Goal: Information Seeking & Learning: Learn about a topic

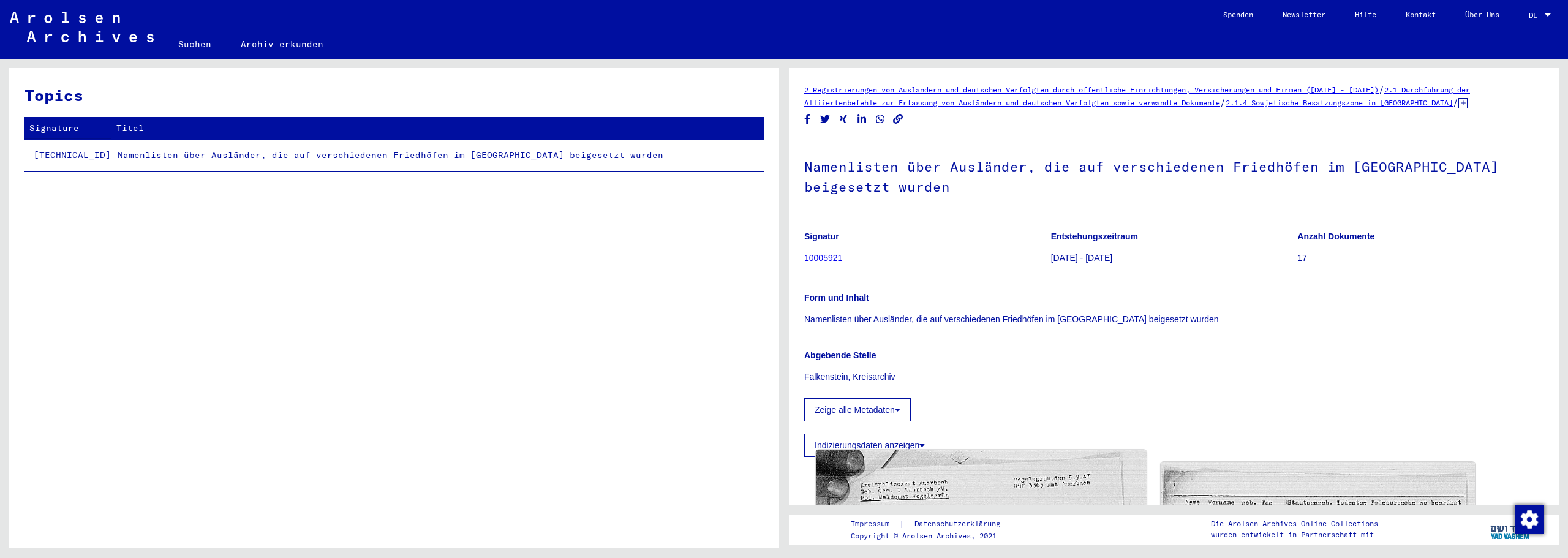
scroll to position [306, 0]
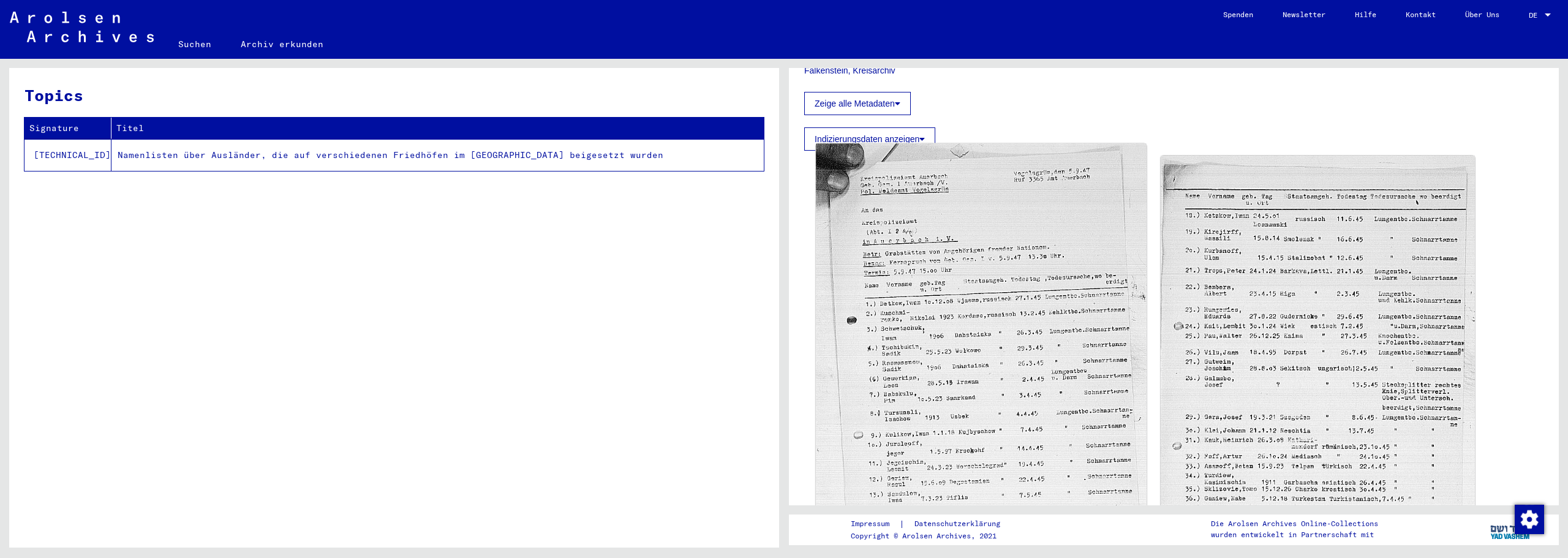
click at [998, 350] on img at bounding box center [981, 365] width 330 height 442
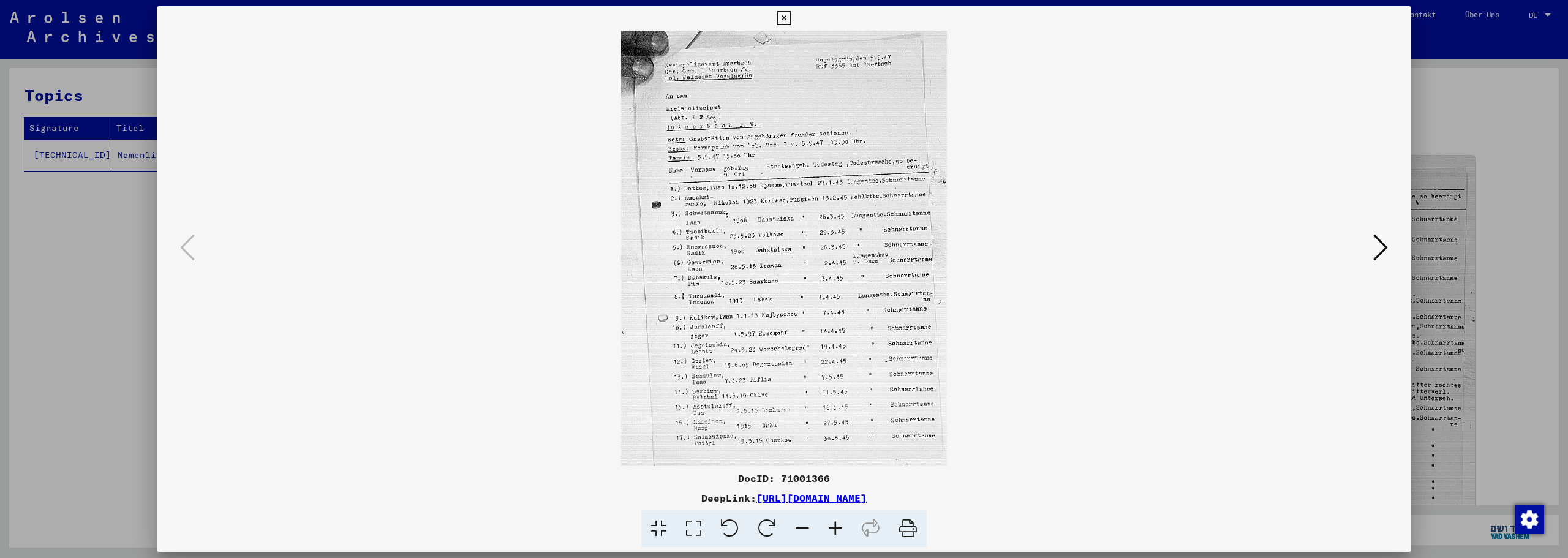
click at [833, 534] on icon at bounding box center [835, 529] width 33 height 37
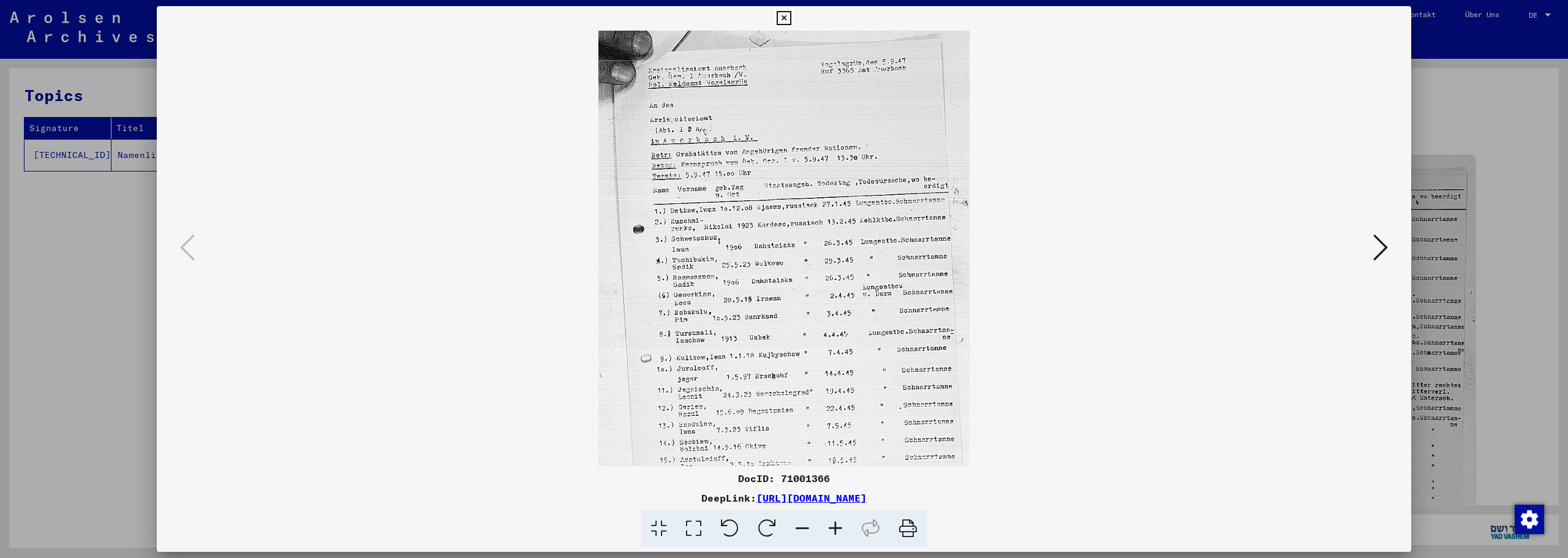
click at [833, 534] on icon at bounding box center [835, 529] width 33 height 37
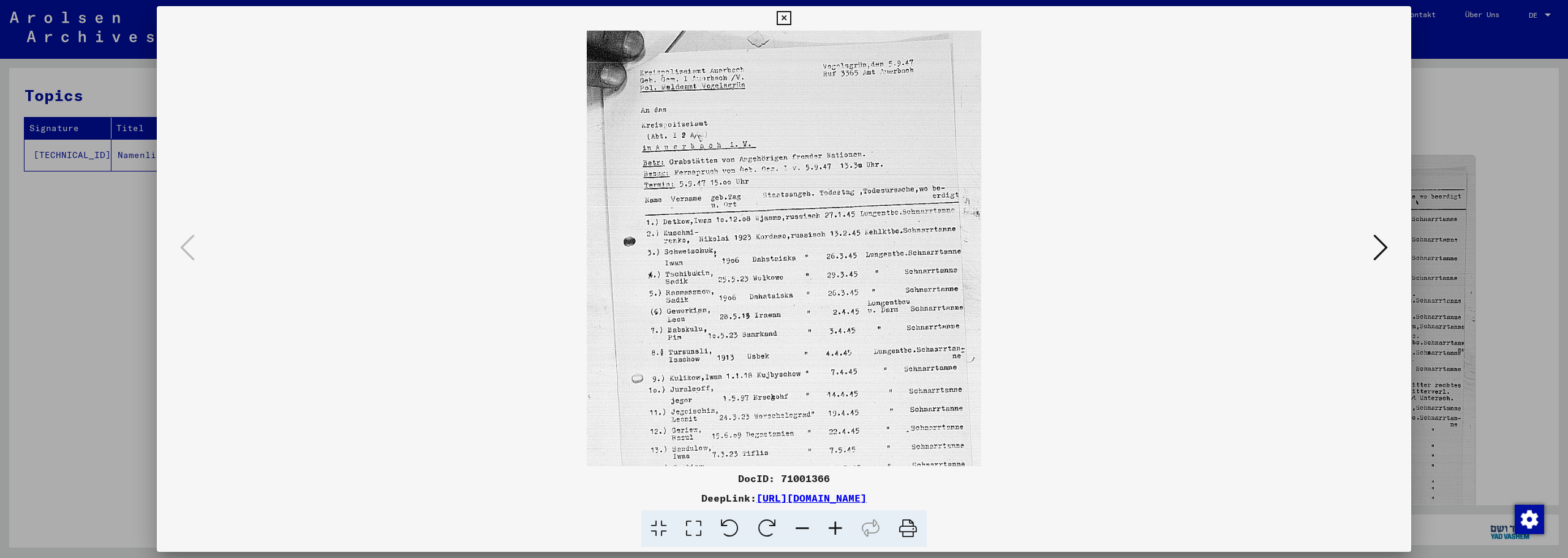
click at [833, 534] on icon at bounding box center [835, 529] width 33 height 37
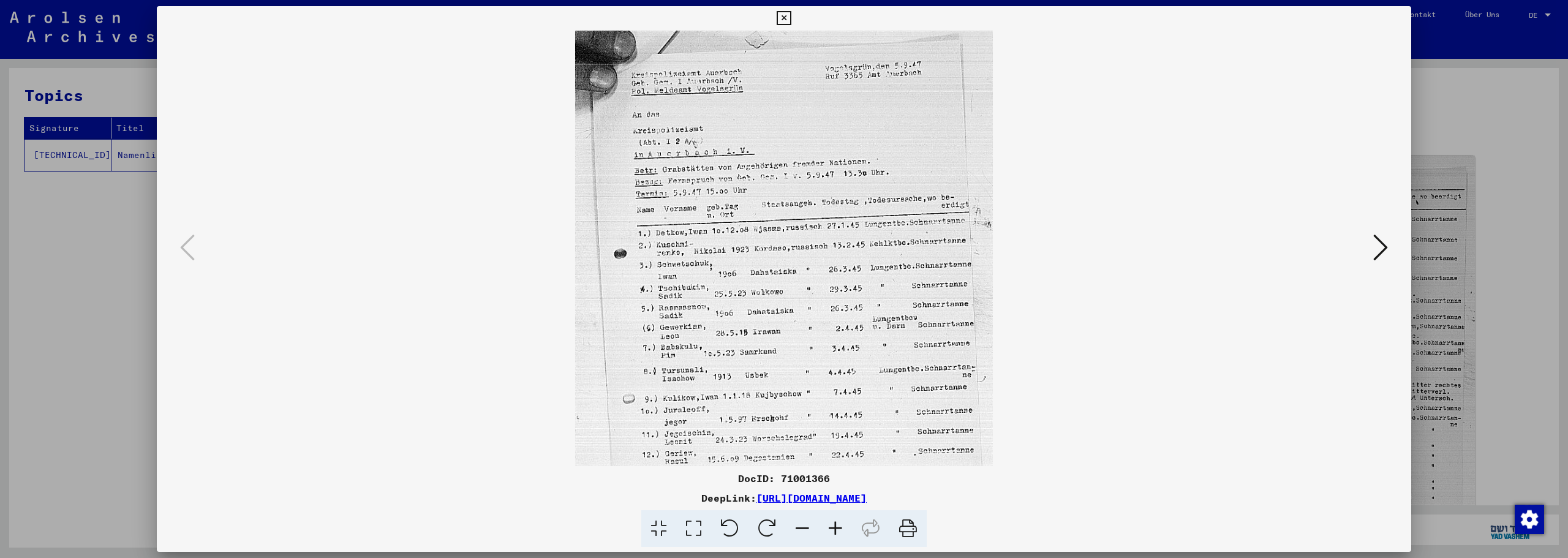
click at [833, 534] on icon at bounding box center [835, 529] width 33 height 37
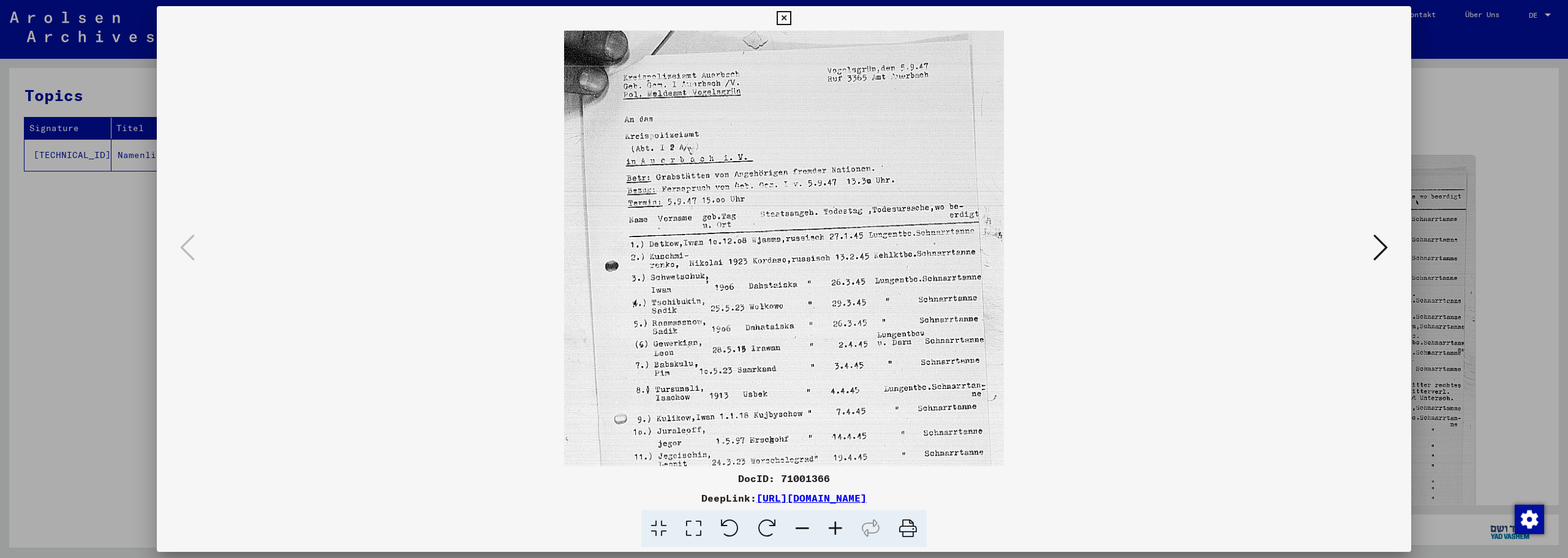
click at [833, 534] on icon at bounding box center [835, 529] width 33 height 37
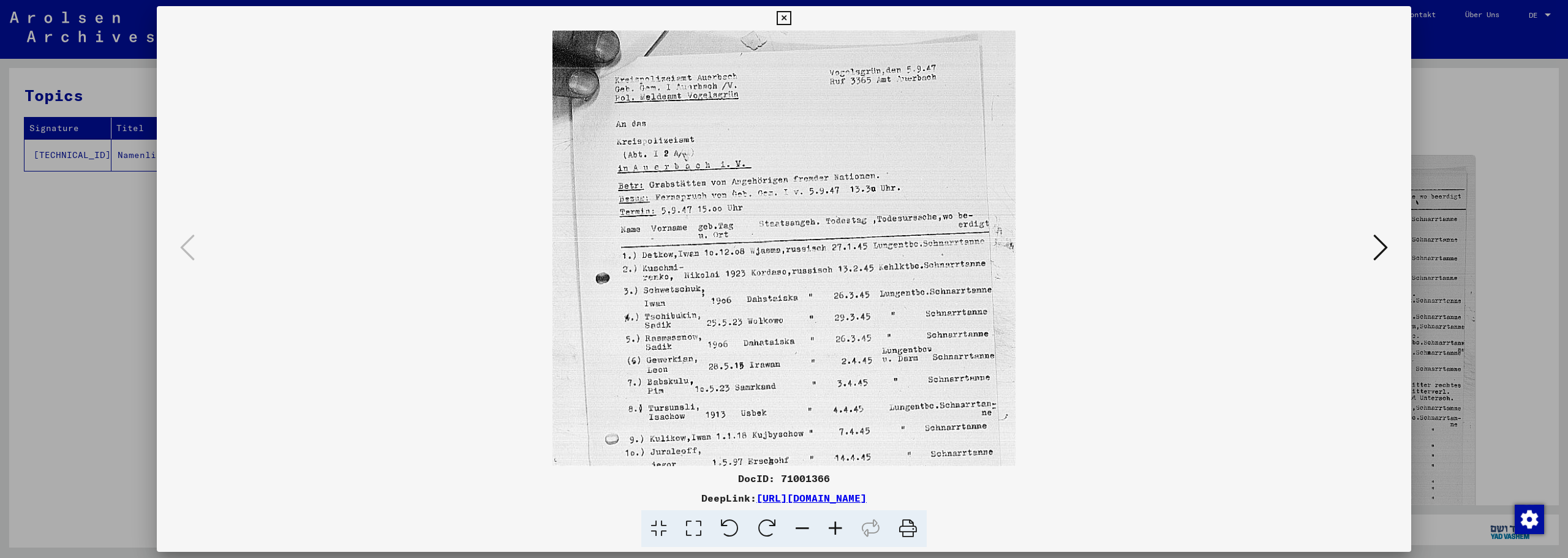
click at [833, 534] on icon at bounding box center [835, 529] width 33 height 37
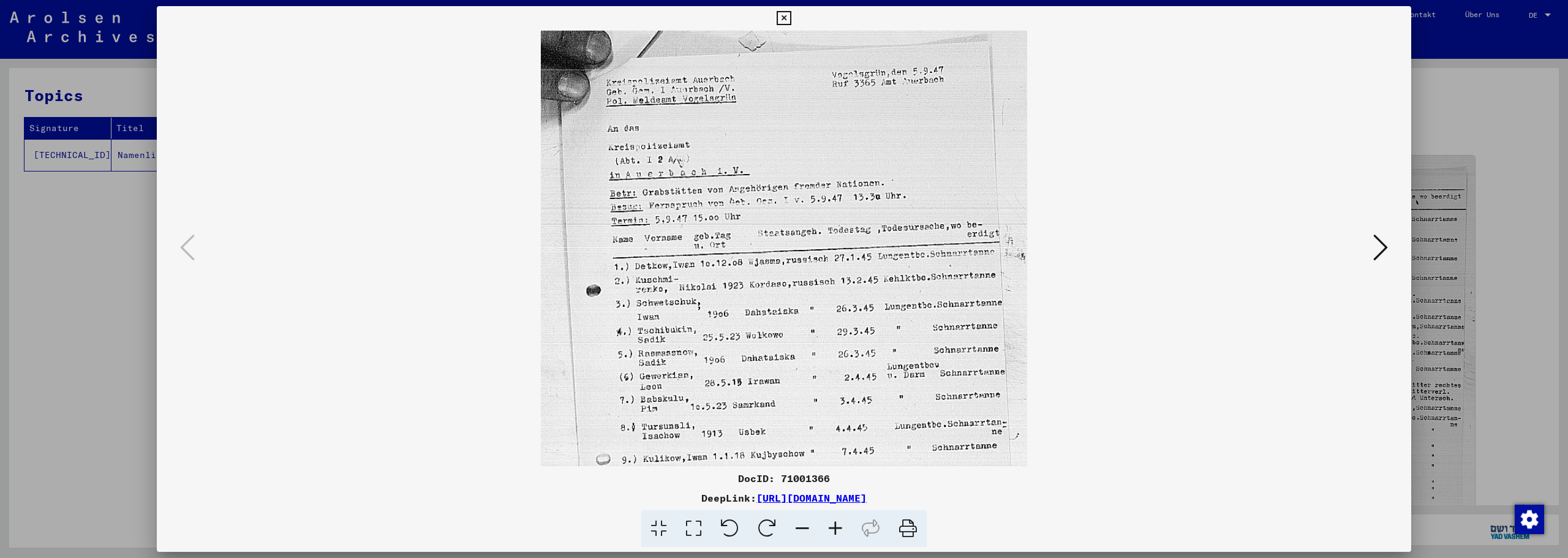
click at [833, 534] on icon at bounding box center [835, 529] width 33 height 37
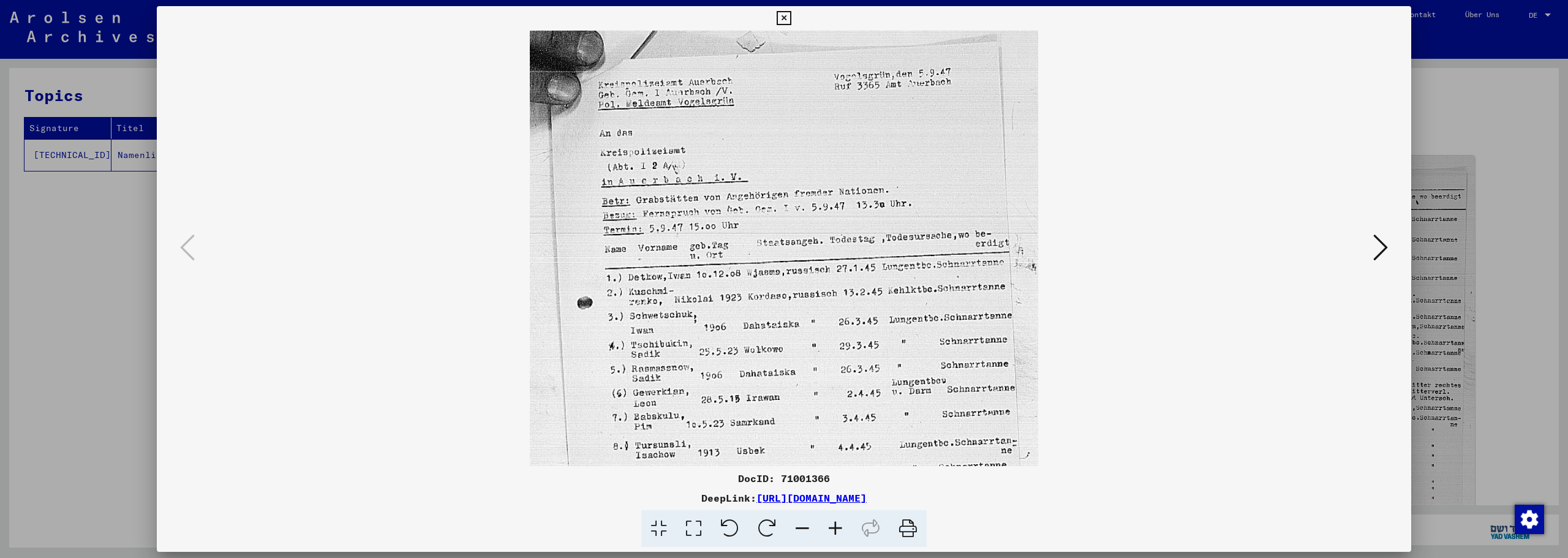
click at [833, 534] on icon at bounding box center [835, 529] width 33 height 37
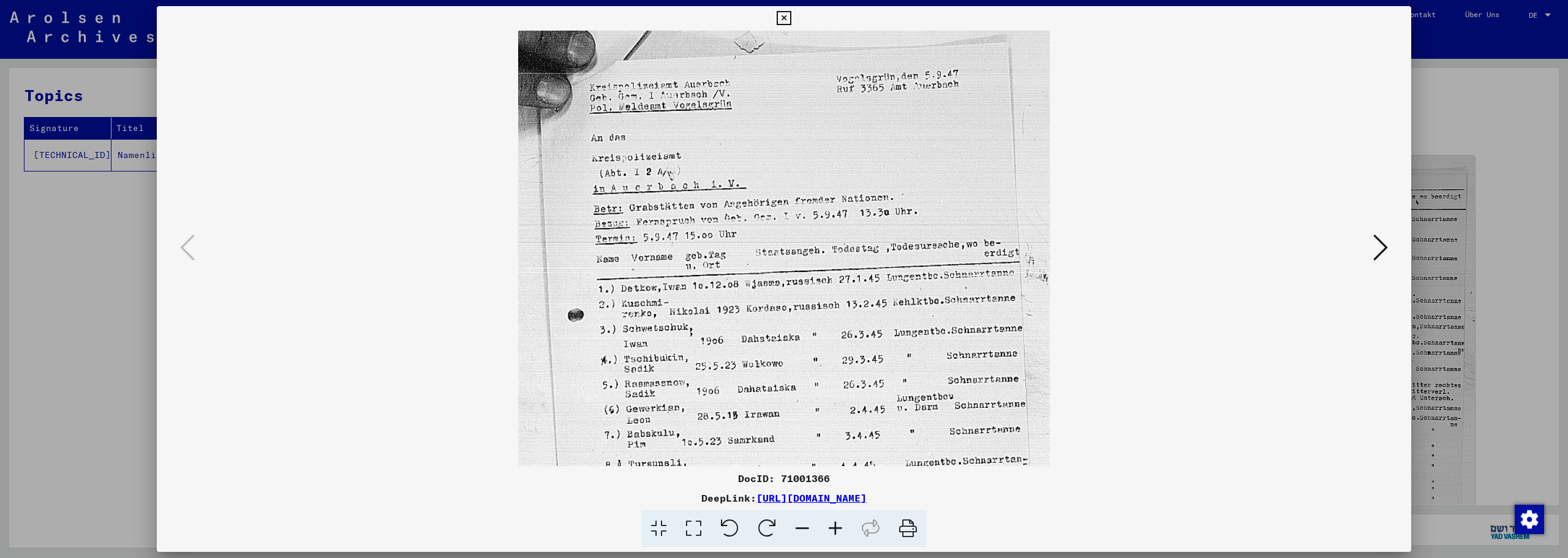
click at [833, 534] on icon at bounding box center [835, 529] width 33 height 37
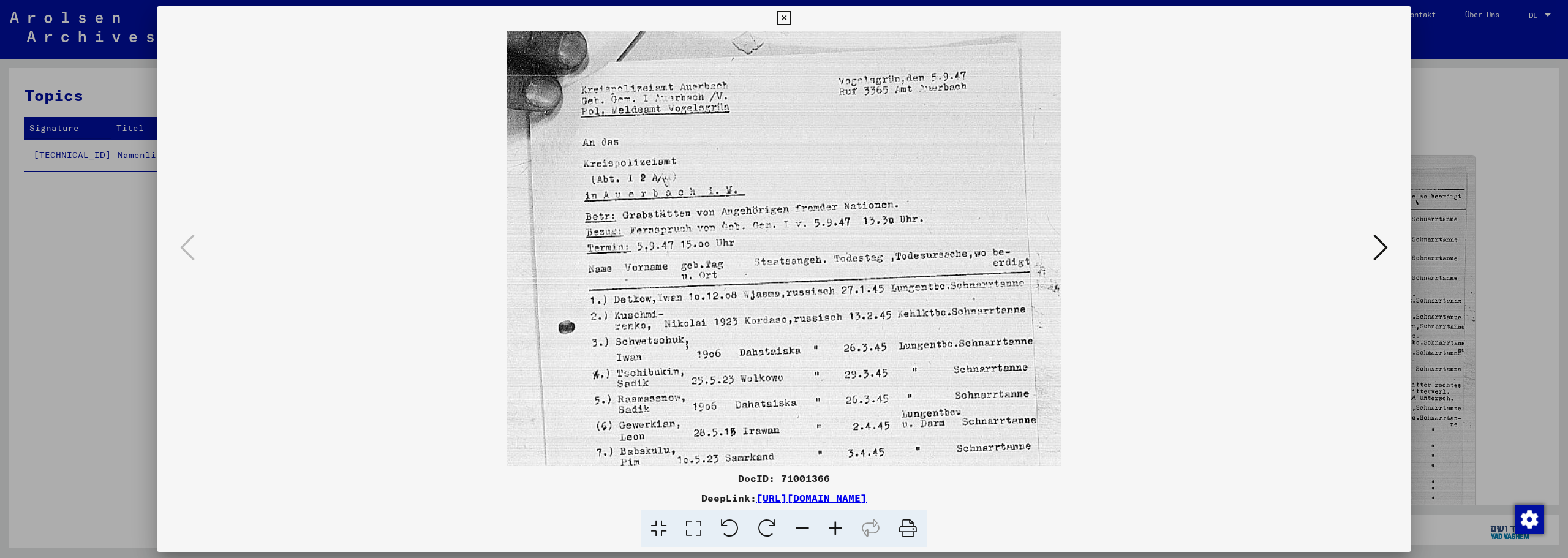
click at [833, 534] on icon at bounding box center [835, 529] width 33 height 37
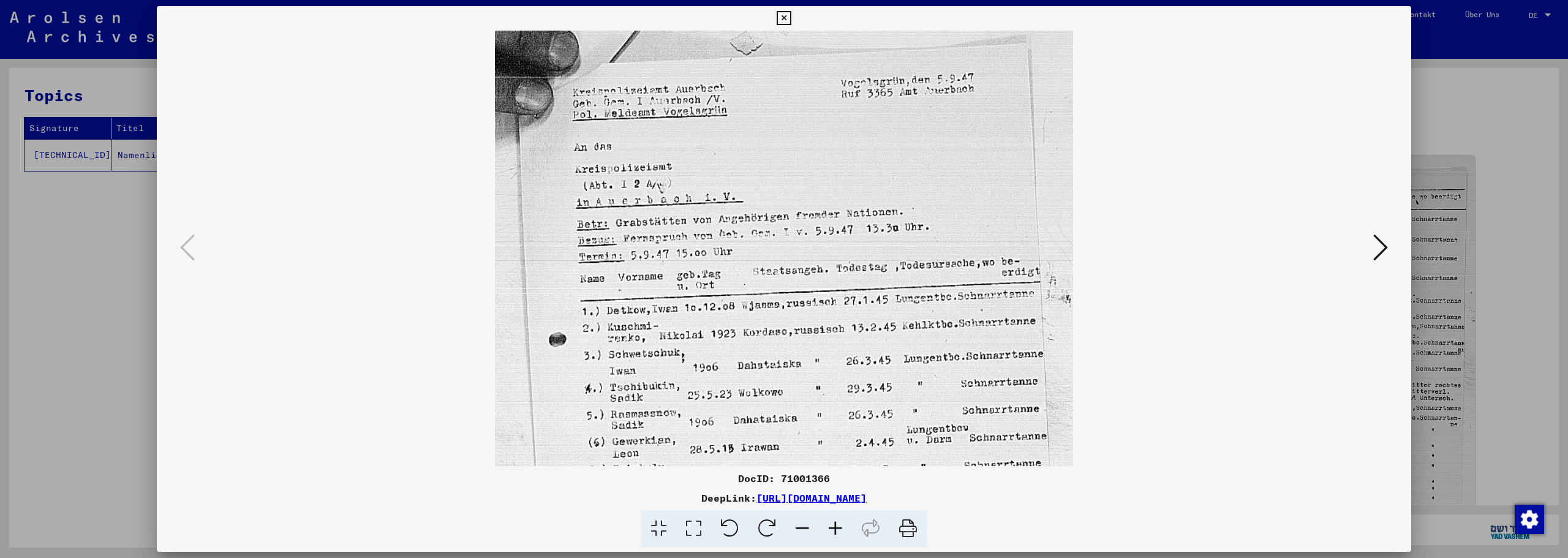
click at [833, 534] on icon at bounding box center [835, 529] width 33 height 37
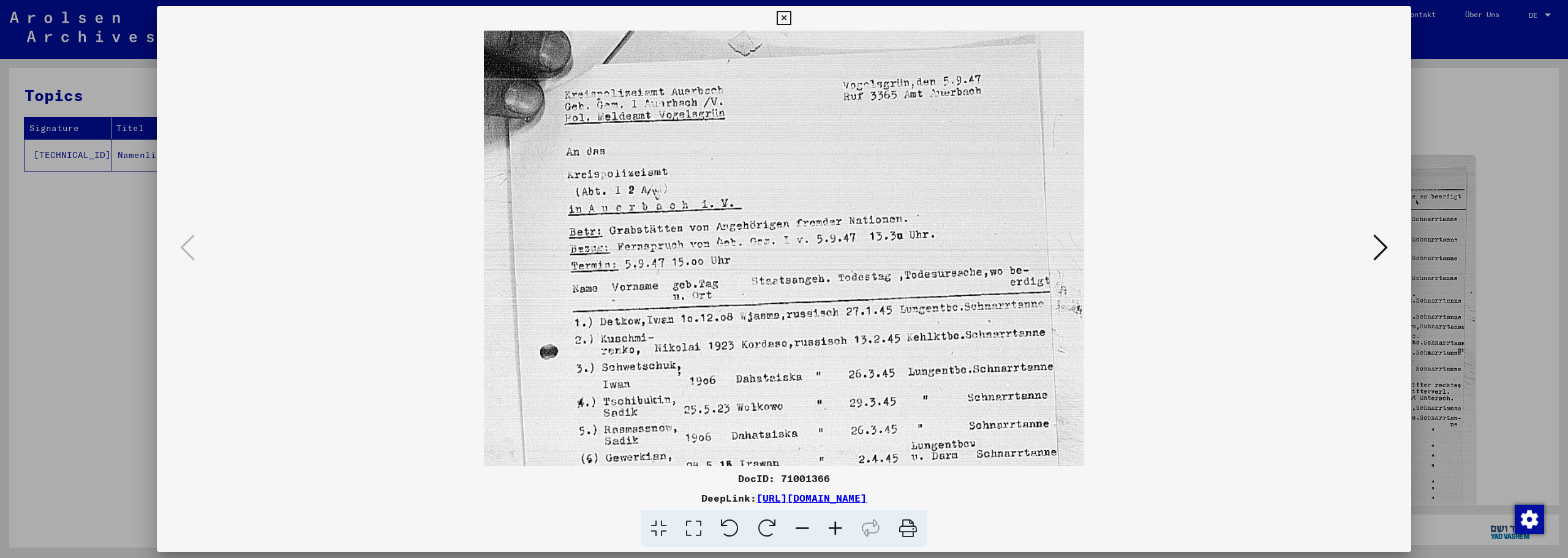
click at [833, 534] on icon at bounding box center [835, 529] width 33 height 37
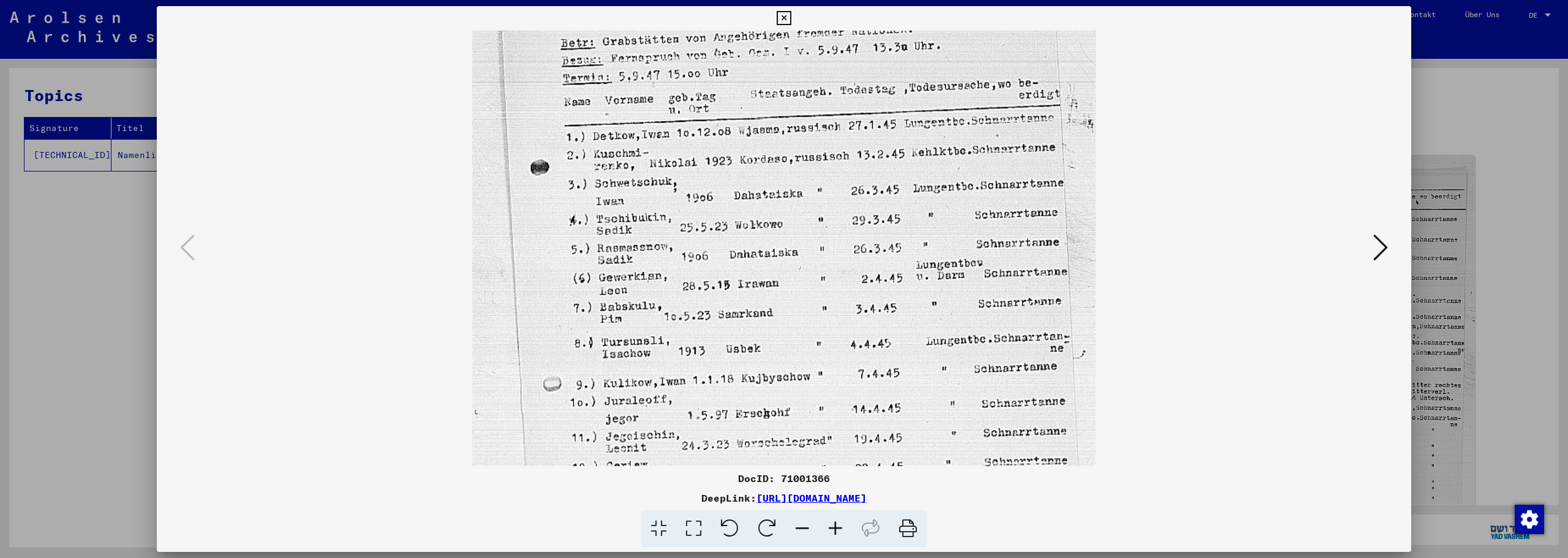
scroll to position [198, 0]
drag, startPoint x: 796, startPoint y: 426, endPoint x: 772, endPoint y: 228, distance: 199.4
click at [772, 228] on img at bounding box center [784, 249] width 624 height 833
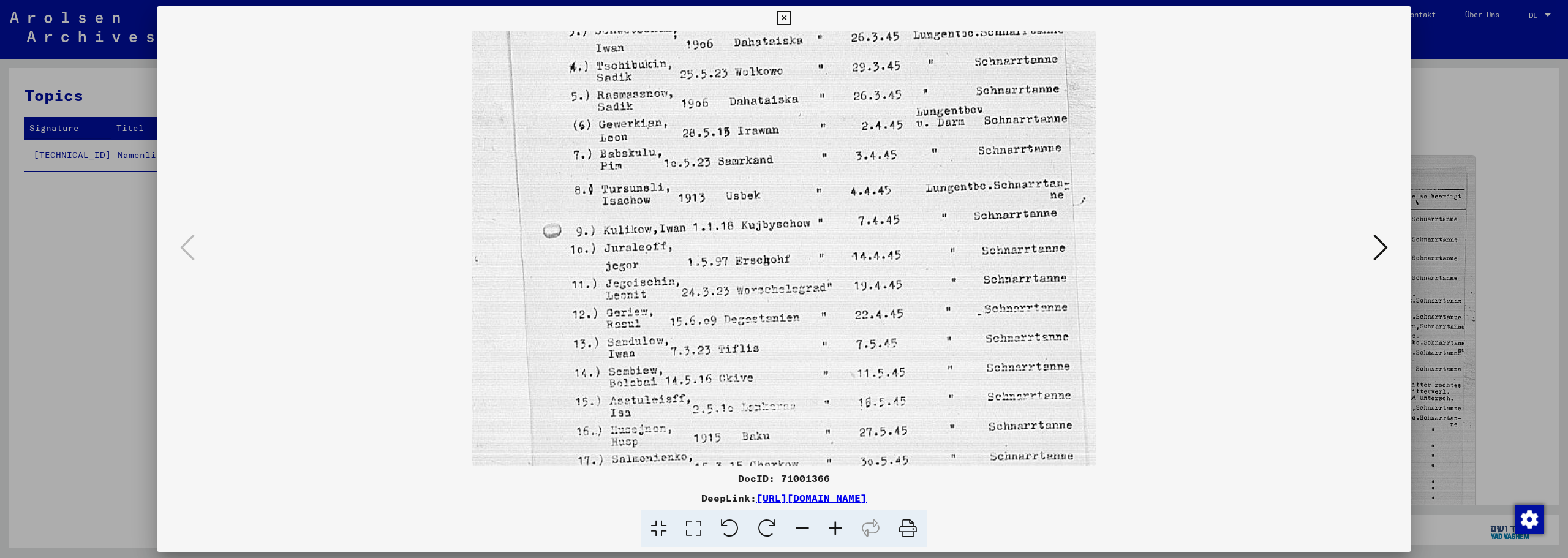
drag, startPoint x: 795, startPoint y: 283, endPoint x: 771, endPoint y: 131, distance: 153.9
click at [771, 131] on img at bounding box center [784, 97] width 624 height 833
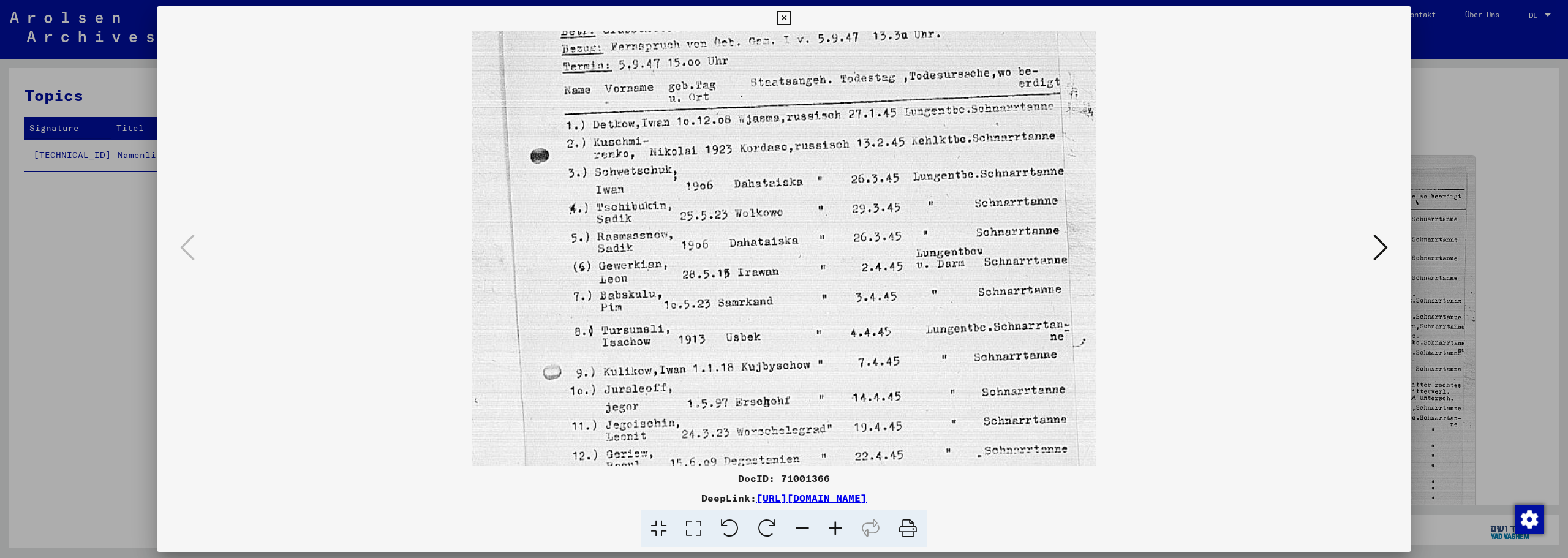
drag, startPoint x: 829, startPoint y: 270, endPoint x: 822, endPoint y: 365, distance: 95.3
click at [822, 365] on img at bounding box center [784, 239] width 624 height 833
click at [1378, 240] on icon at bounding box center [1381, 248] width 15 height 29
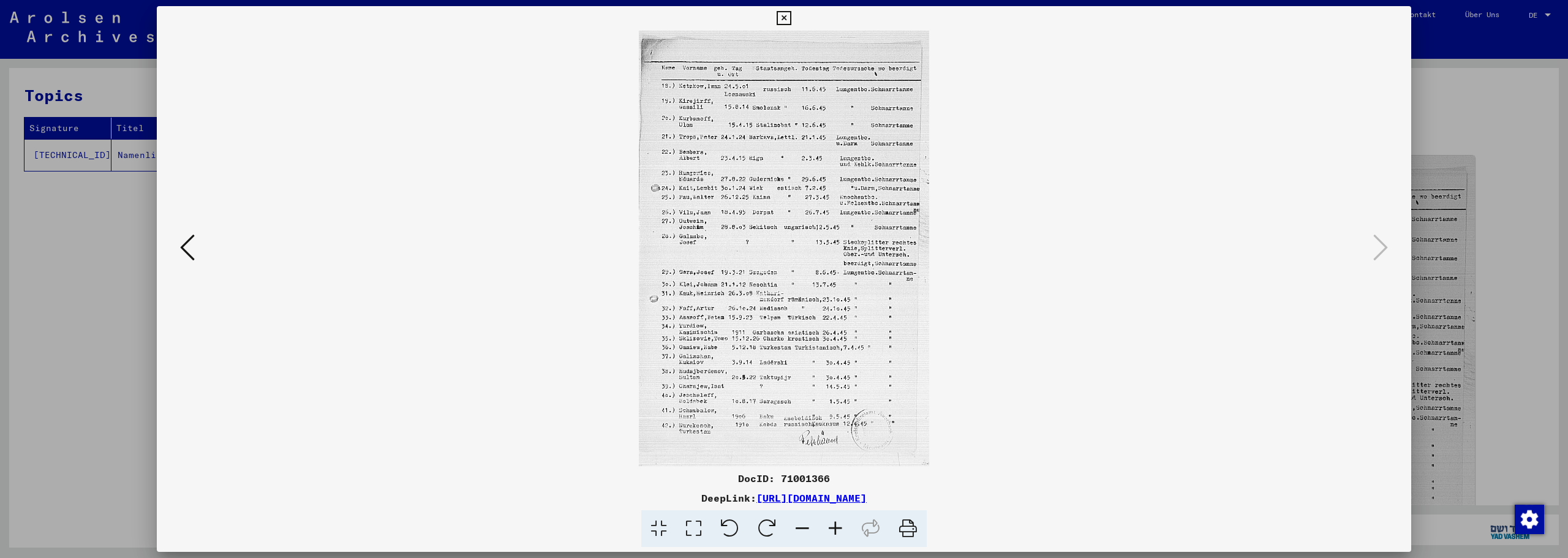
click at [840, 530] on icon at bounding box center [835, 529] width 33 height 37
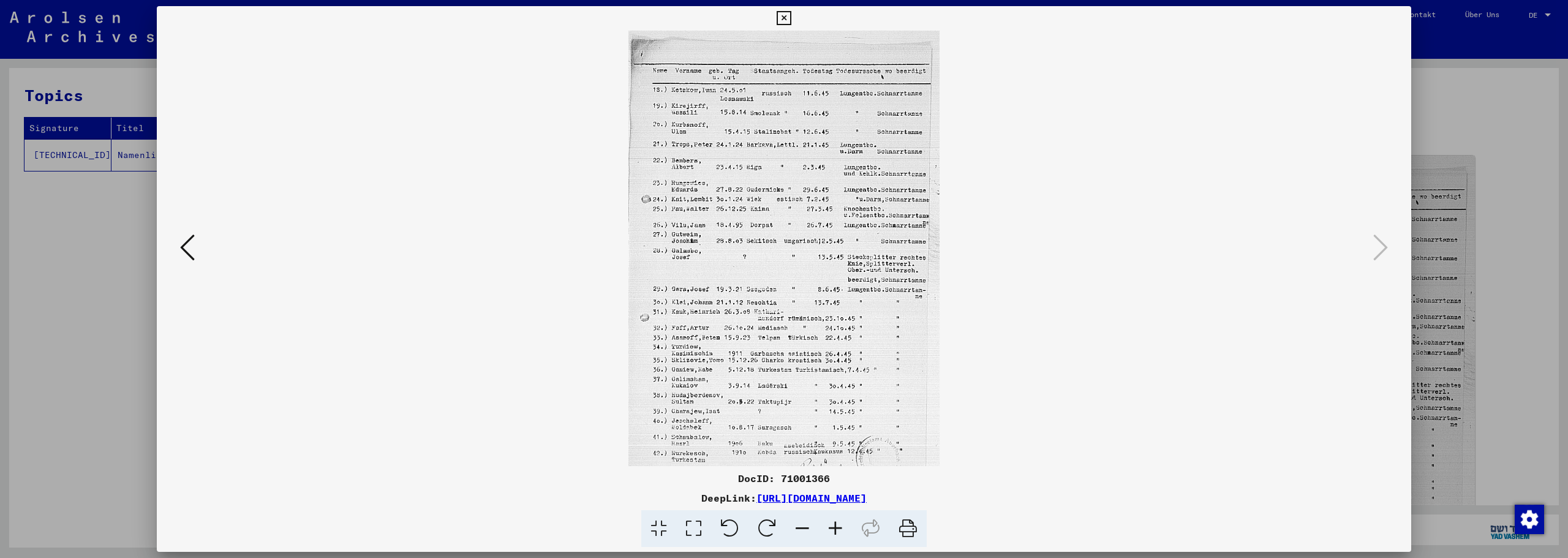
click at [840, 530] on icon at bounding box center [835, 529] width 33 height 37
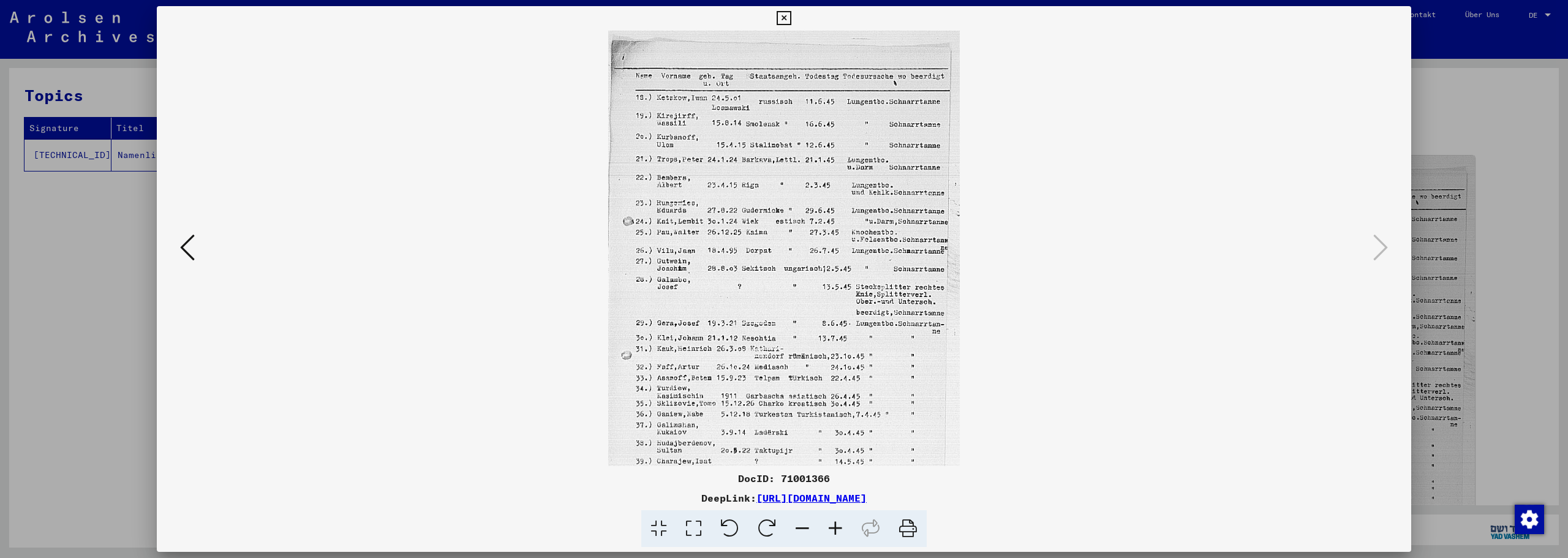
click at [840, 530] on icon at bounding box center [835, 529] width 33 height 37
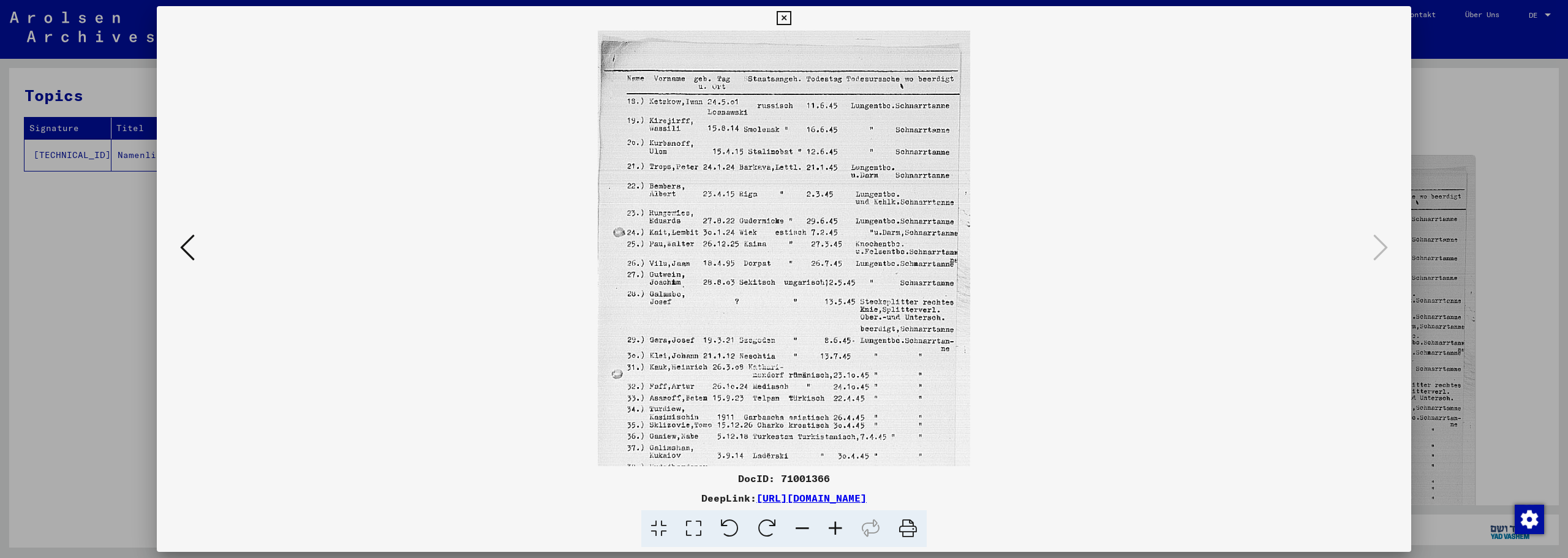
click at [840, 530] on icon at bounding box center [835, 529] width 33 height 37
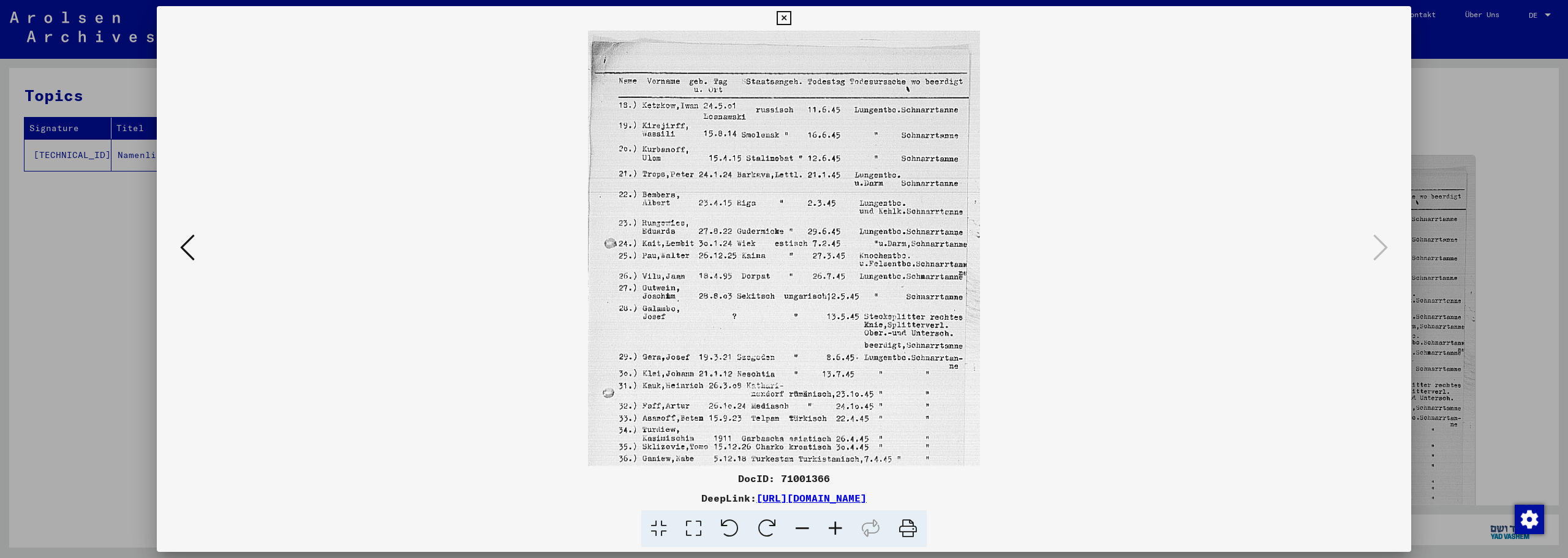
click at [840, 530] on icon at bounding box center [835, 529] width 33 height 37
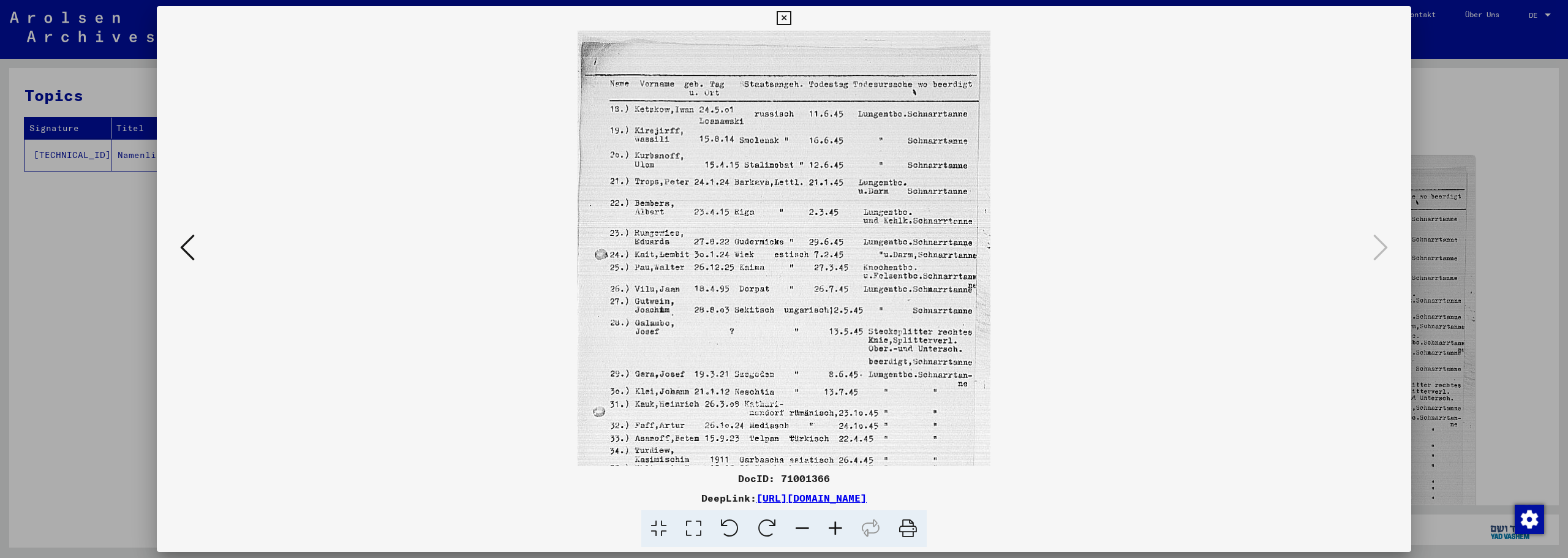
click at [840, 530] on icon at bounding box center [835, 529] width 33 height 37
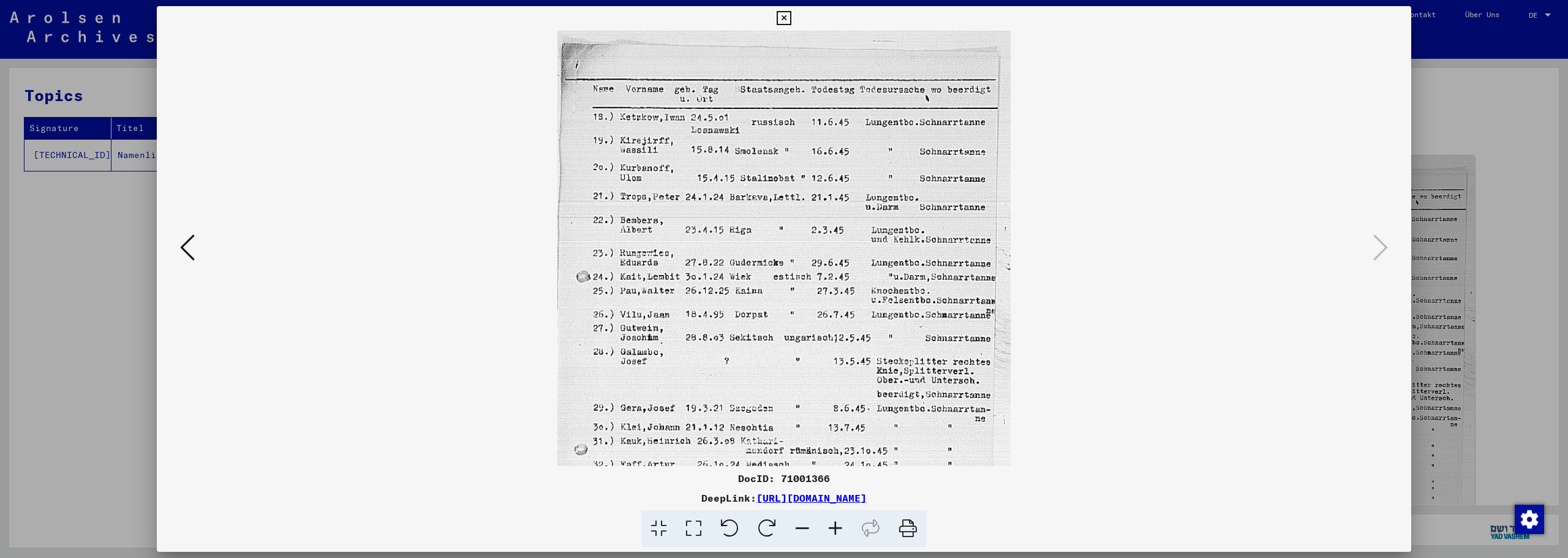
click at [840, 530] on icon at bounding box center [835, 529] width 33 height 37
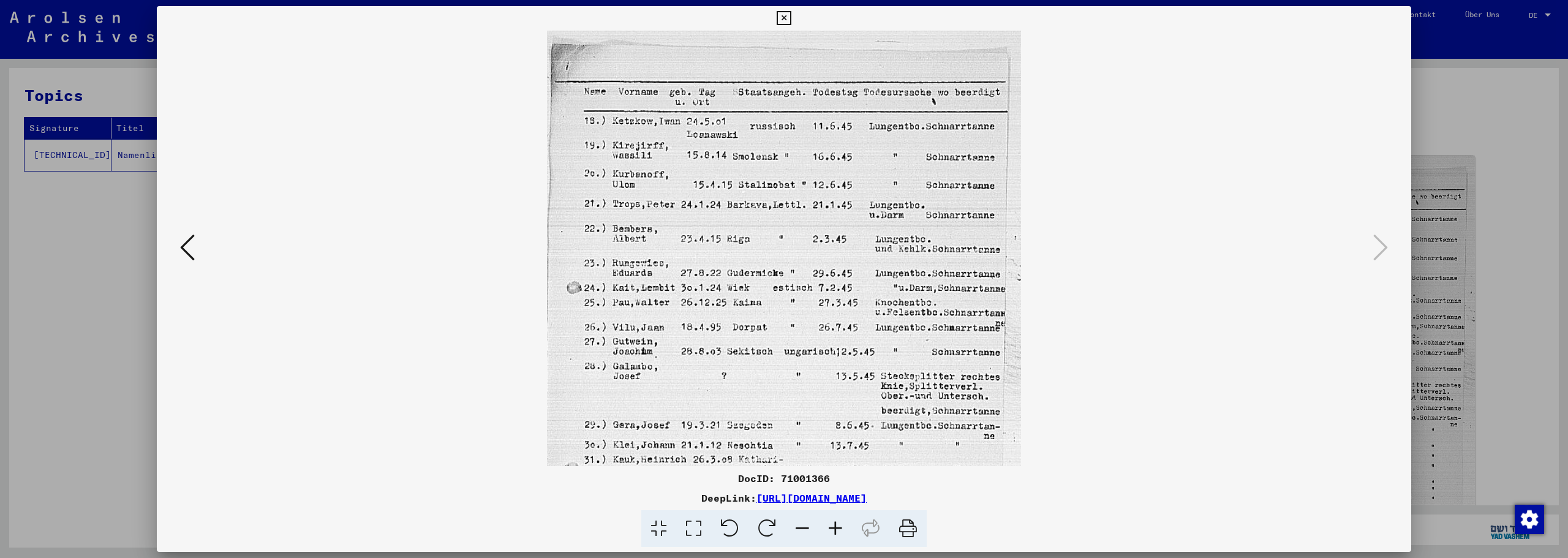
click at [840, 530] on icon at bounding box center [835, 529] width 33 height 37
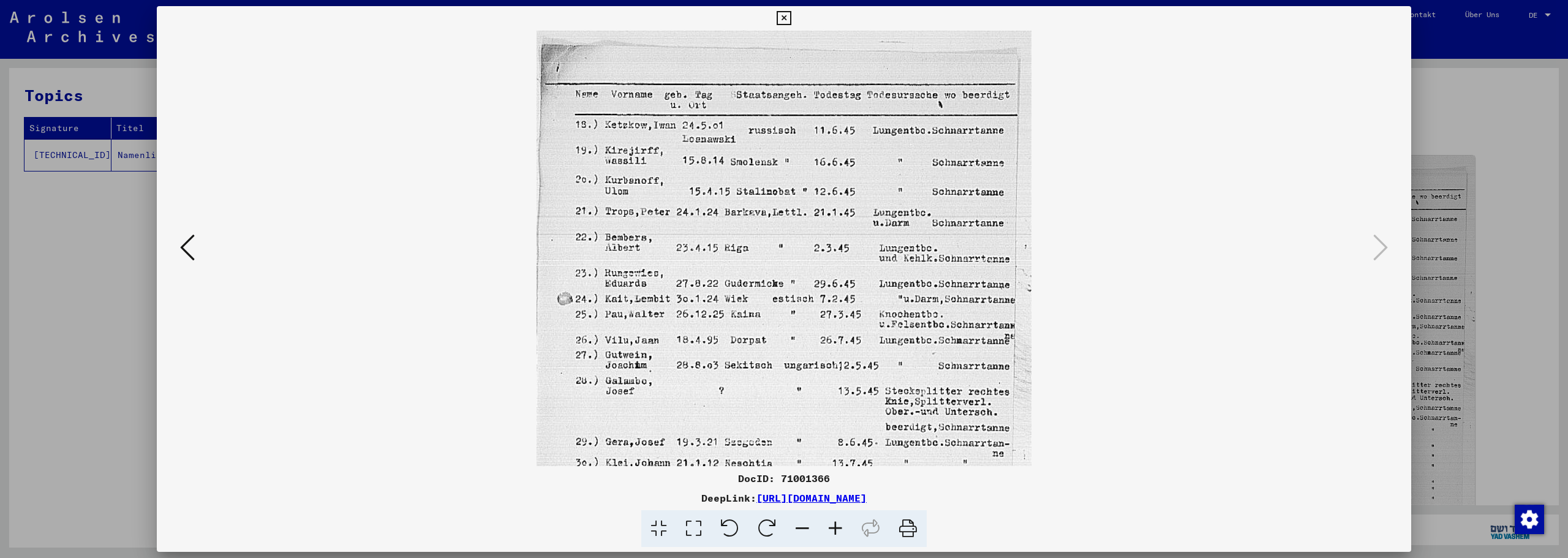
click at [840, 530] on icon at bounding box center [835, 529] width 33 height 37
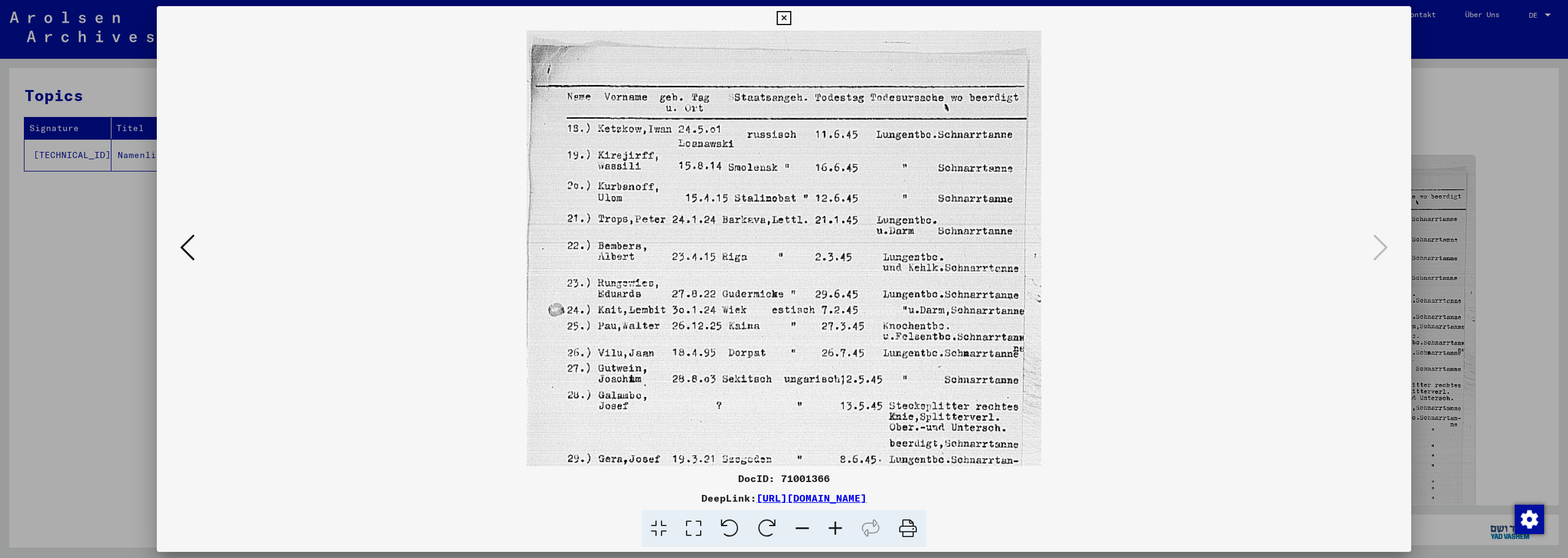
click at [840, 530] on icon at bounding box center [835, 529] width 33 height 37
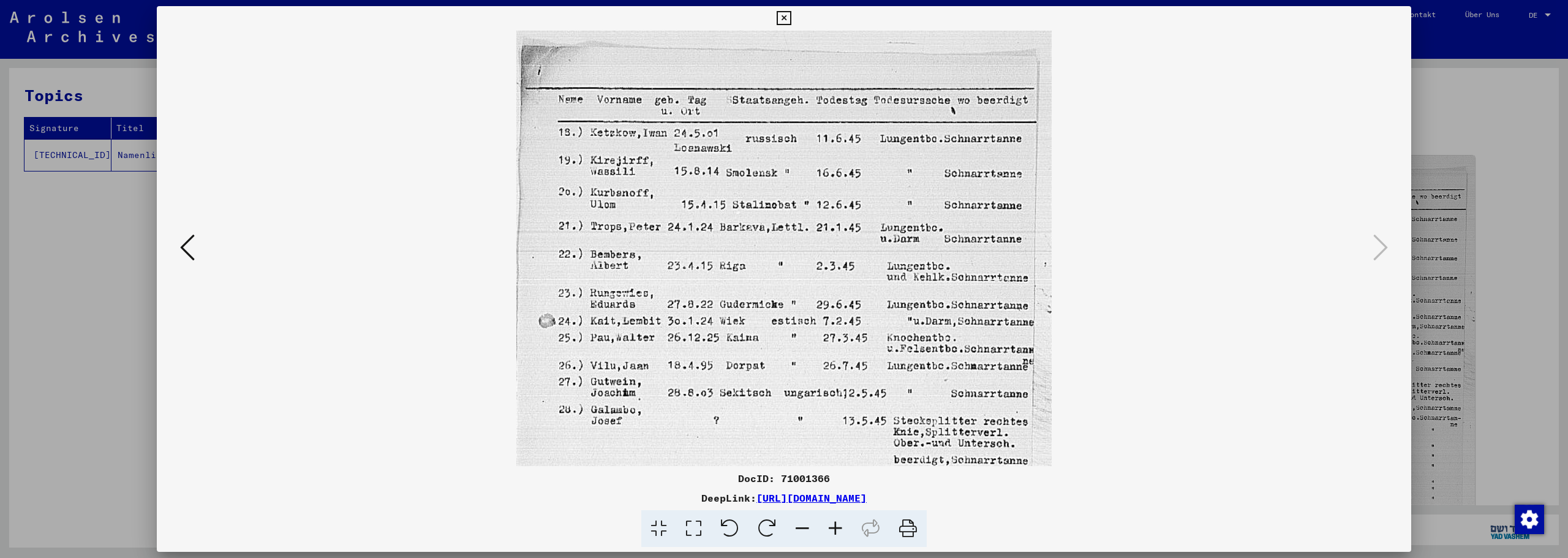
click at [840, 530] on icon at bounding box center [835, 529] width 33 height 37
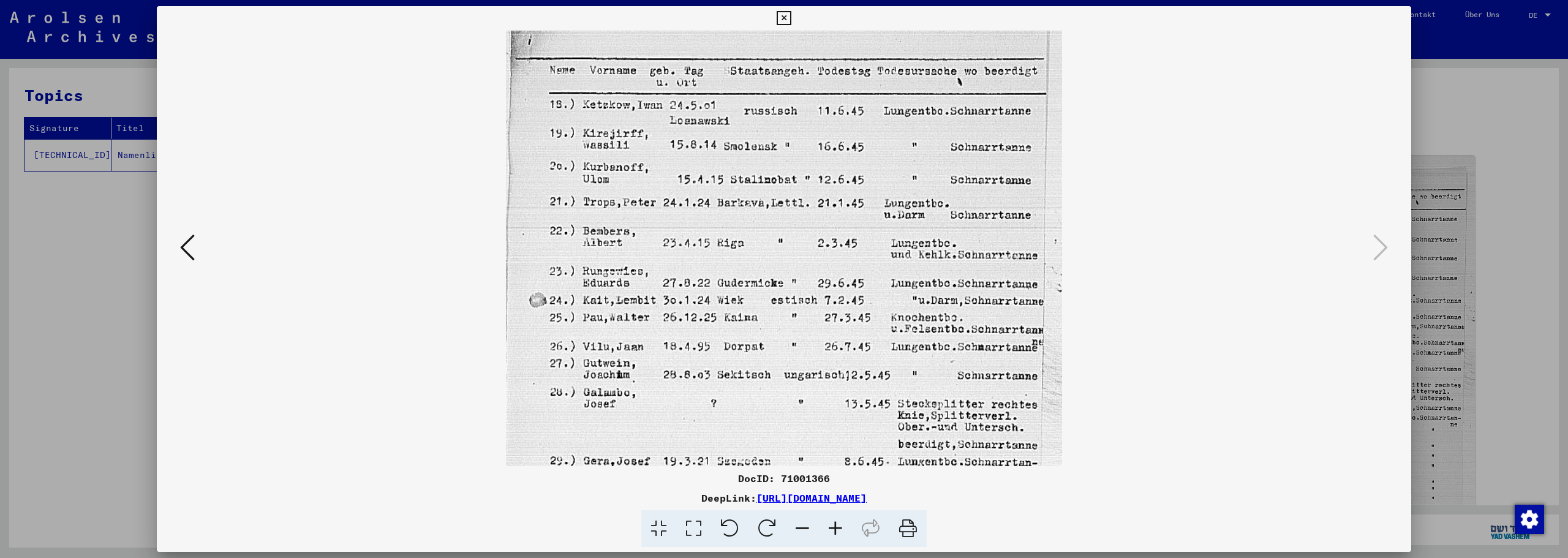
scroll to position [36, 0]
drag, startPoint x: 808, startPoint y: 435, endPoint x: 808, endPoint y: 400, distance: 35.0
click at [808, 400] on img at bounding box center [784, 412] width 556 height 833
